Goal: Task Accomplishment & Management: Manage account settings

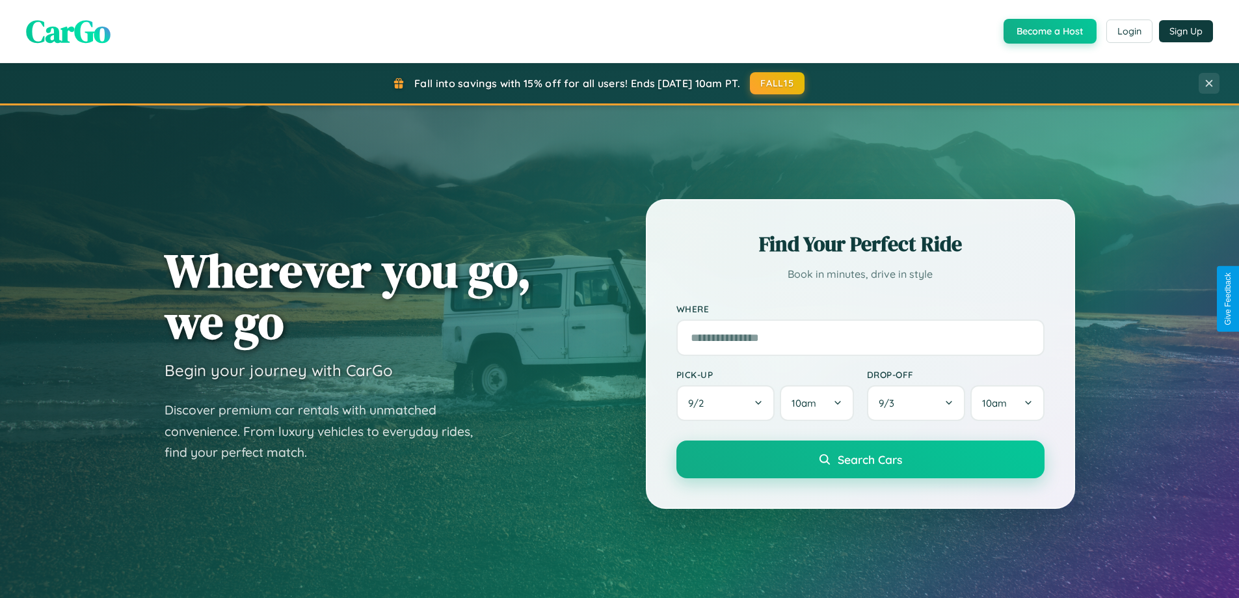
scroll to position [895, 0]
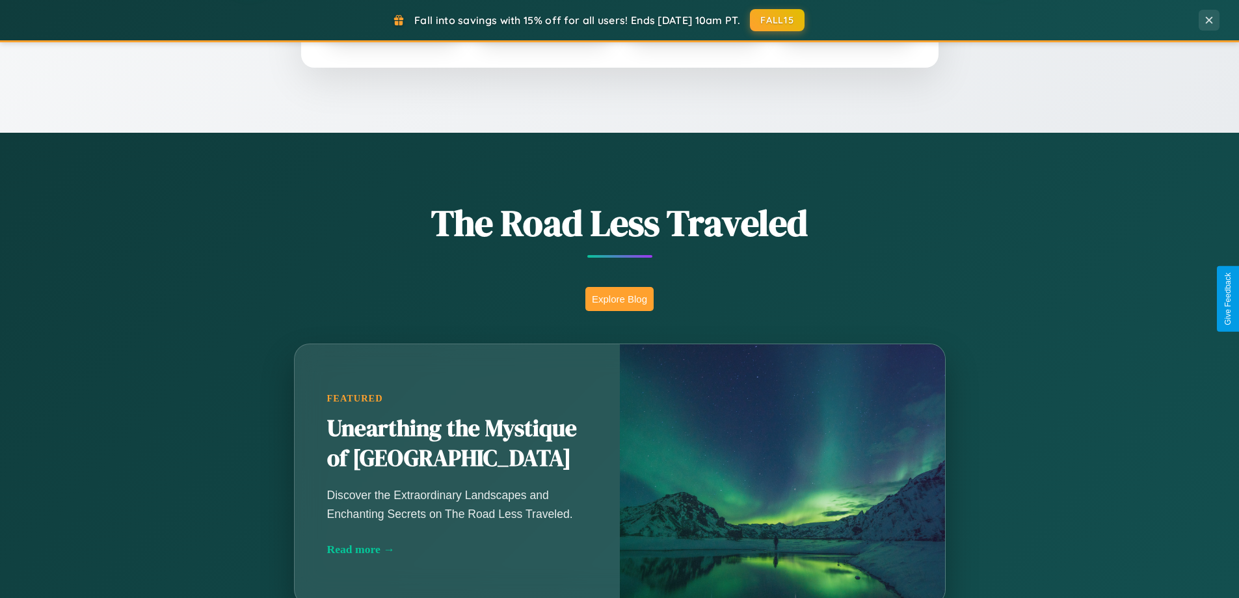
click at [619, 299] on button "Explore Blog" at bounding box center [619, 299] width 68 height 24
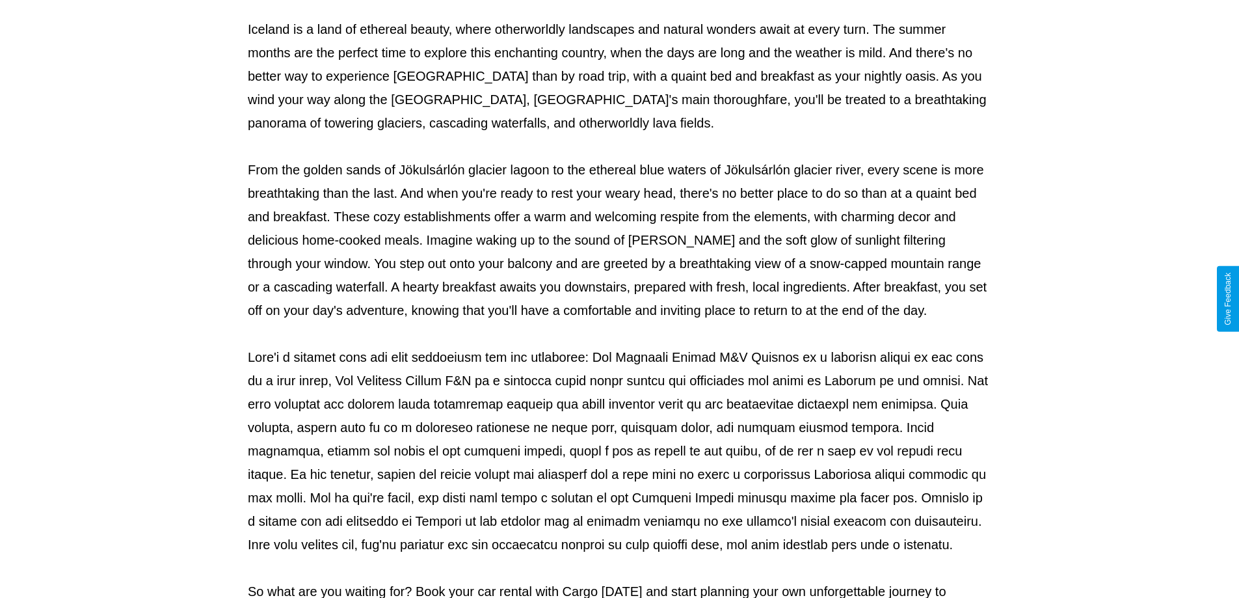
scroll to position [421, 0]
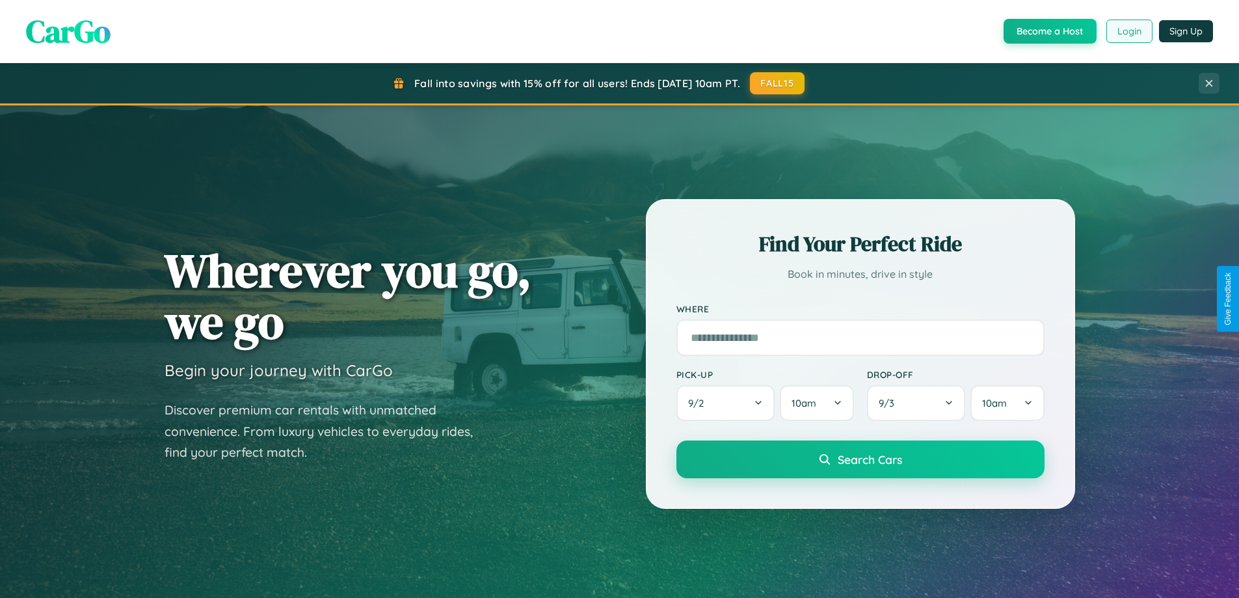
click at [1128, 31] on button "Login" at bounding box center [1129, 31] width 46 height 23
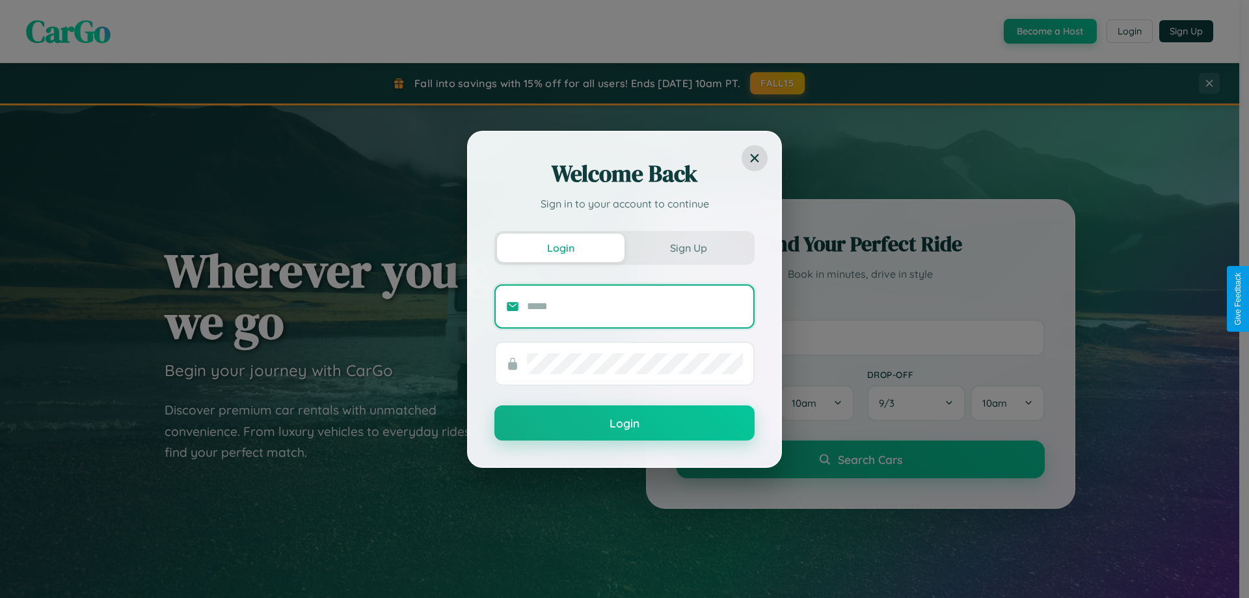
click at [635, 306] on input "text" at bounding box center [635, 306] width 216 height 21
type input "**********"
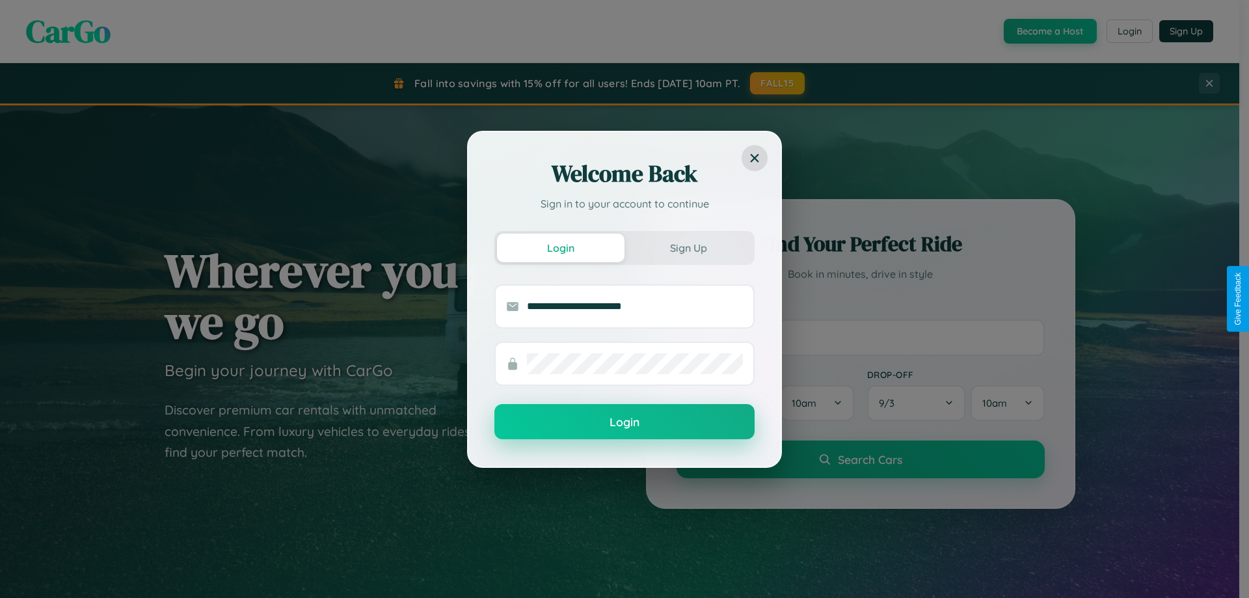
click at [624, 422] on button "Login" at bounding box center [624, 421] width 260 height 35
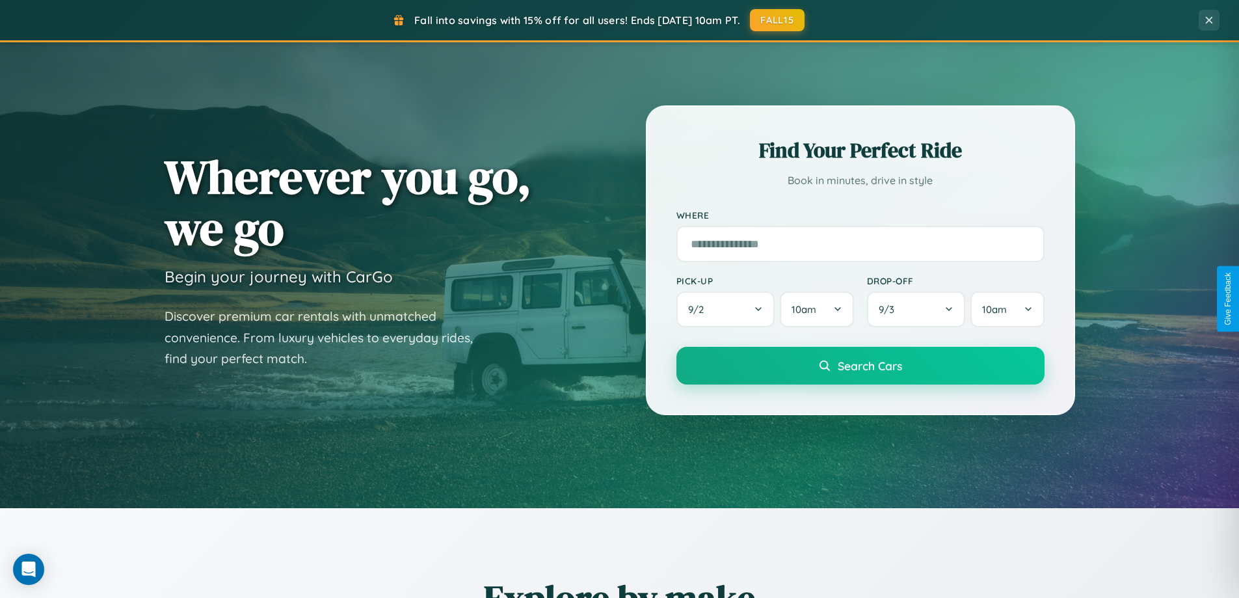
scroll to position [561, 0]
